Goal: Navigation & Orientation: Find specific page/section

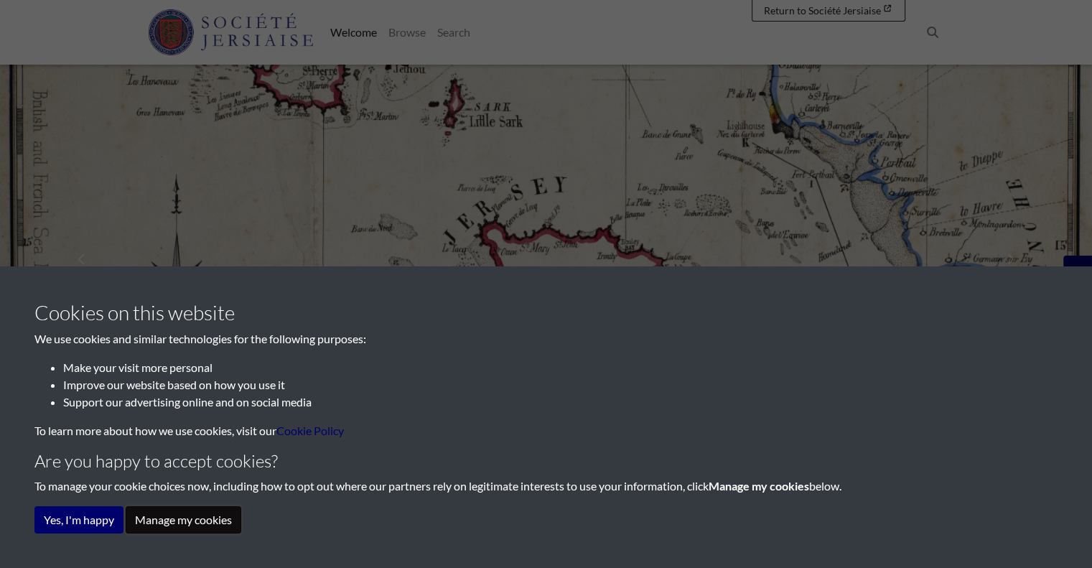
click at [149, 531] on button "Manage my cookies" at bounding box center [184, 519] width 116 height 27
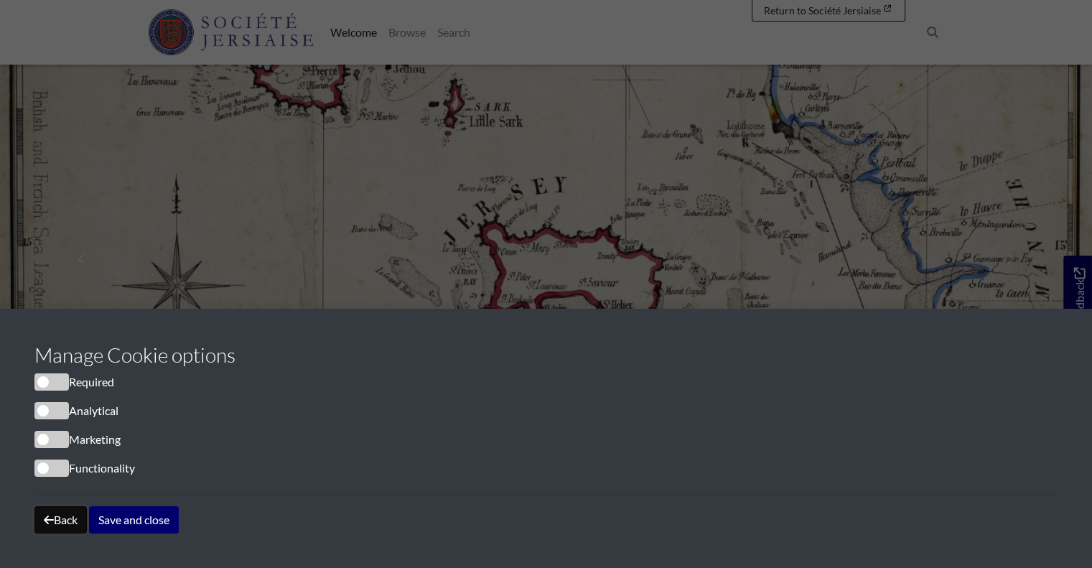
click at [57, 516] on button "Back" at bounding box center [60, 519] width 52 height 27
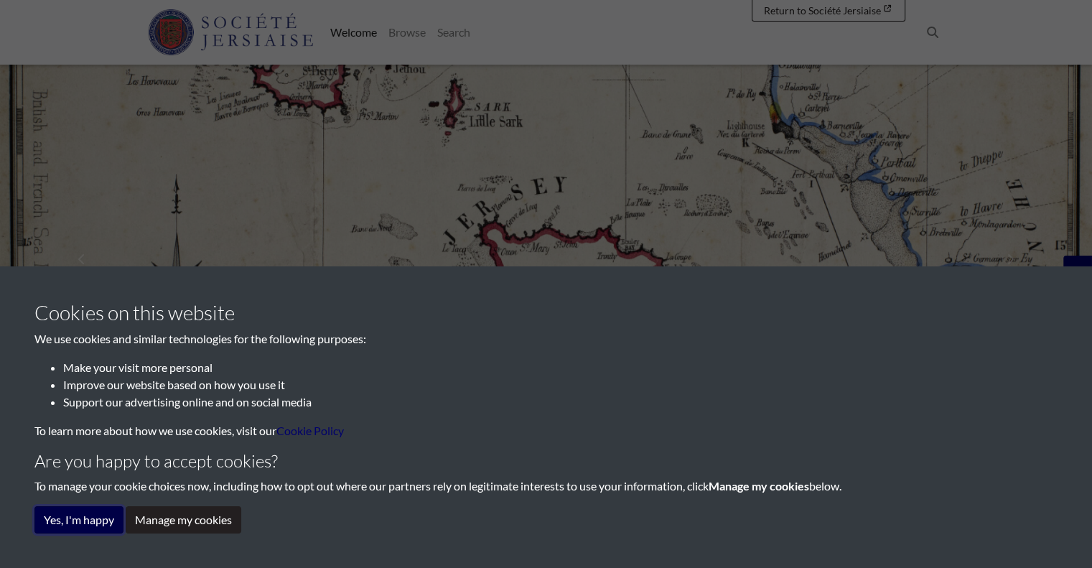
drag, startPoint x: 57, startPoint y: 516, endPoint x: 75, endPoint y: 524, distance: 20.3
click at [70, 522] on button "Yes, I'm happy" at bounding box center [78, 519] width 89 height 27
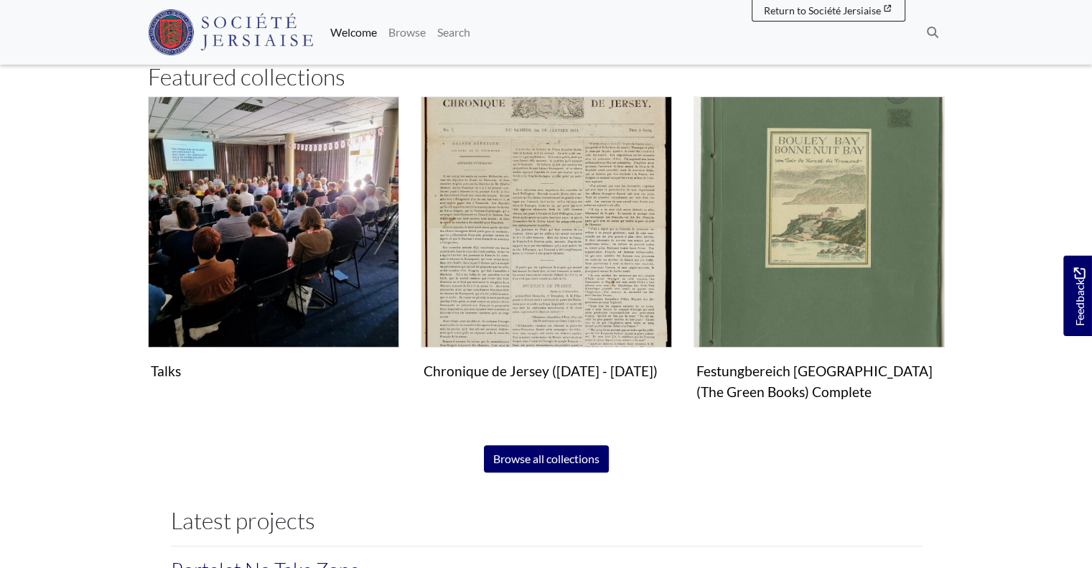
scroll to position [877, 0]
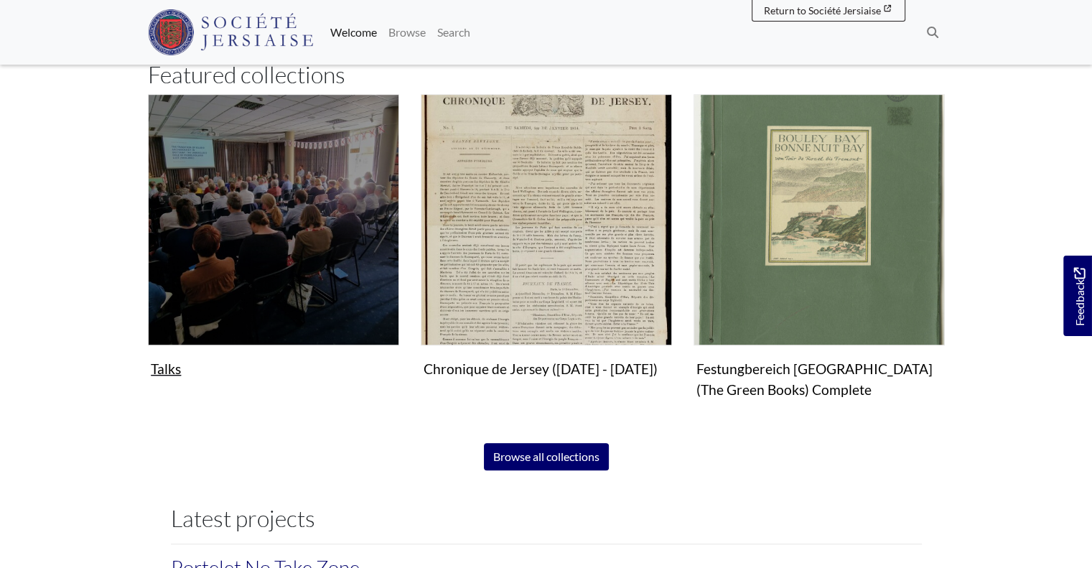
click at [272, 218] on img "Subcollection" at bounding box center [273, 219] width 251 height 251
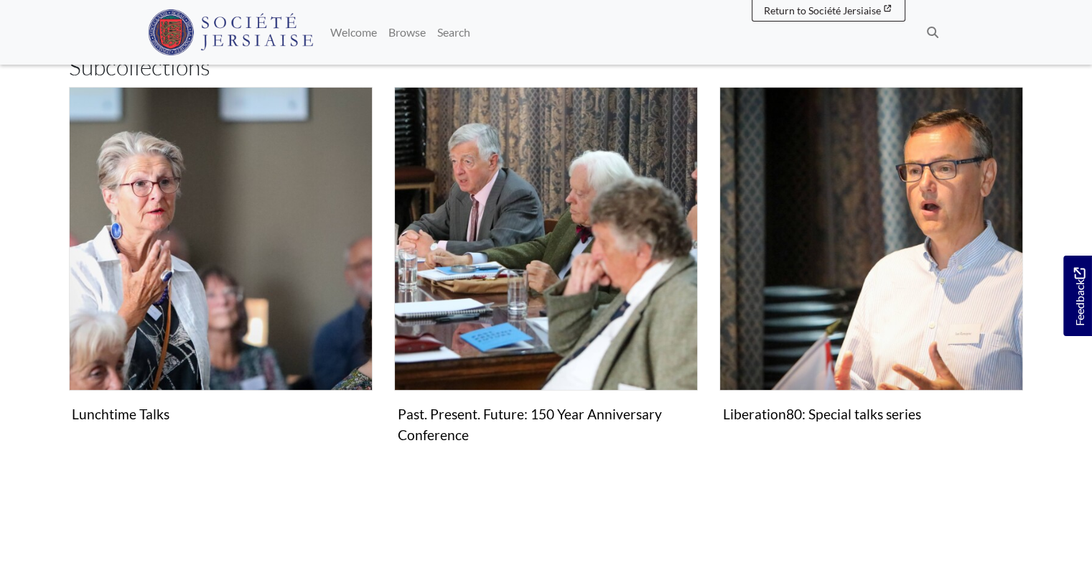
scroll to position [211, 0]
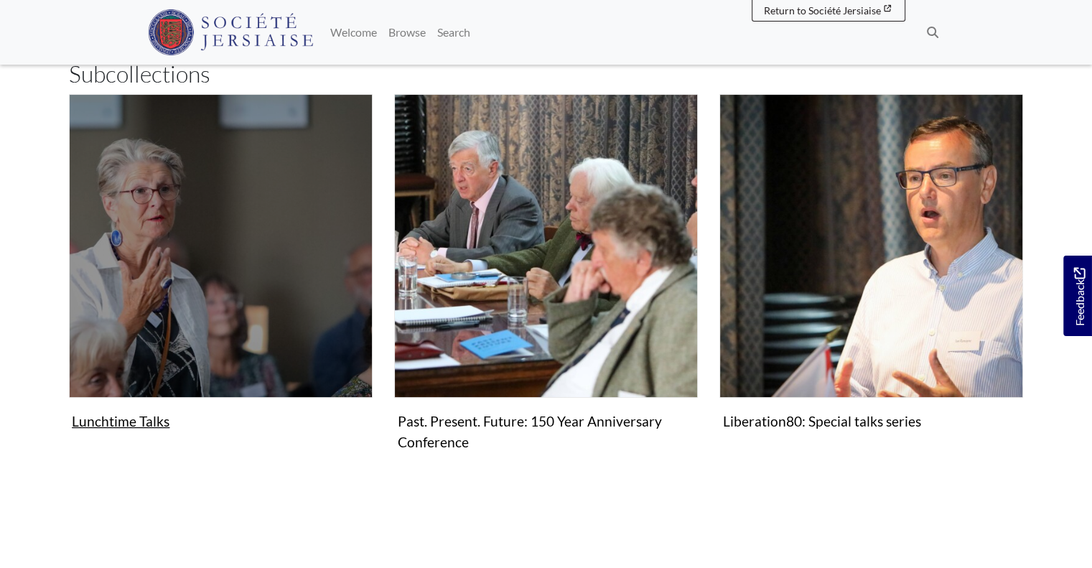
click at [164, 275] on img "Subcollection" at bounding box center [221, 246] width 304 height 304
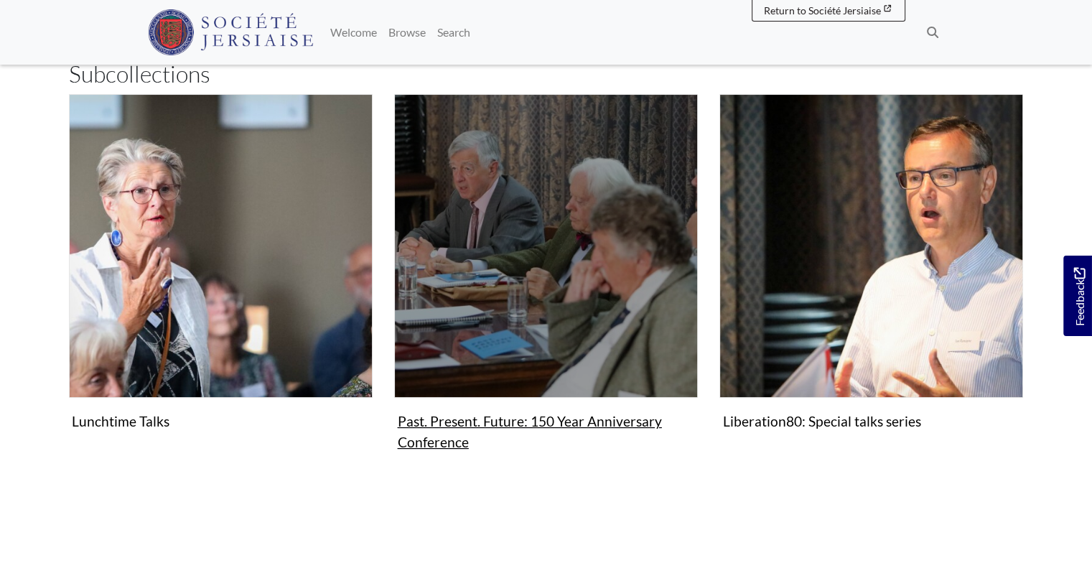
click at [458, 345] on img "Subcollection" at bounding box center [546, 246] width 304 height 304
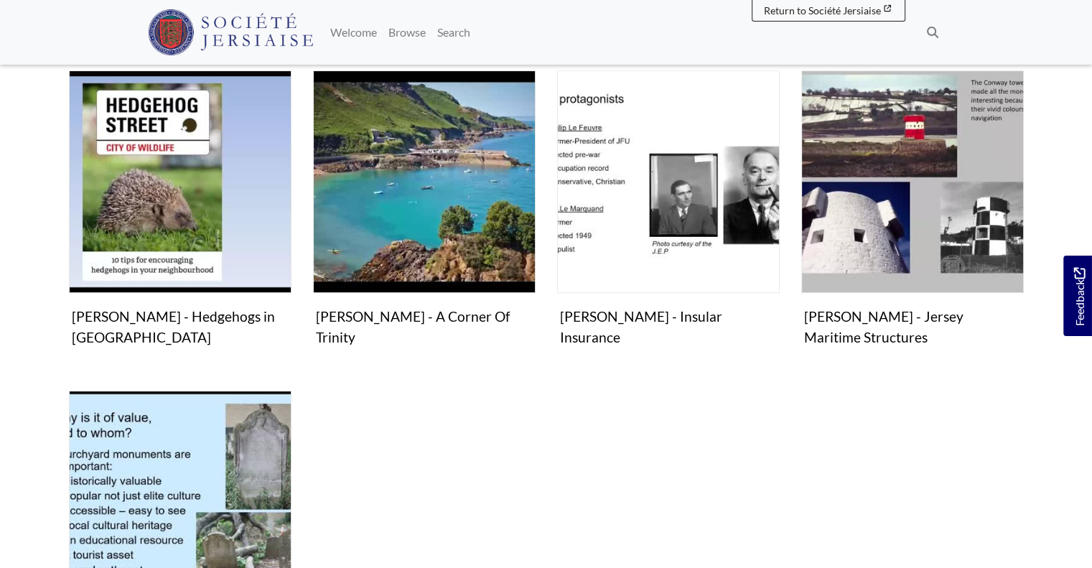
scroll to position [658, 0]
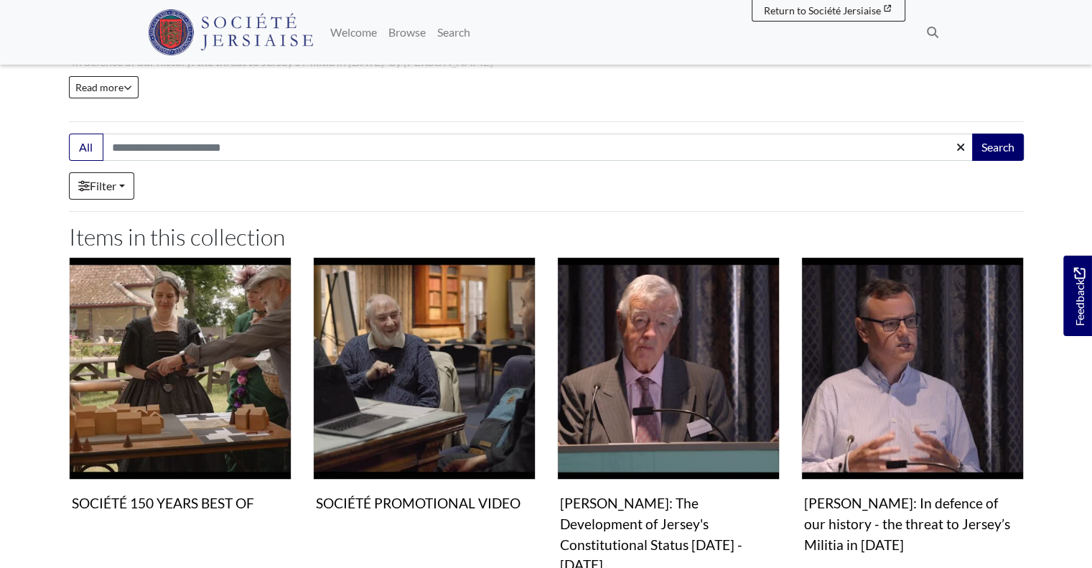
scroll to position [238, 0]
